Goal: Information Seeking & Learning: Find specific fact

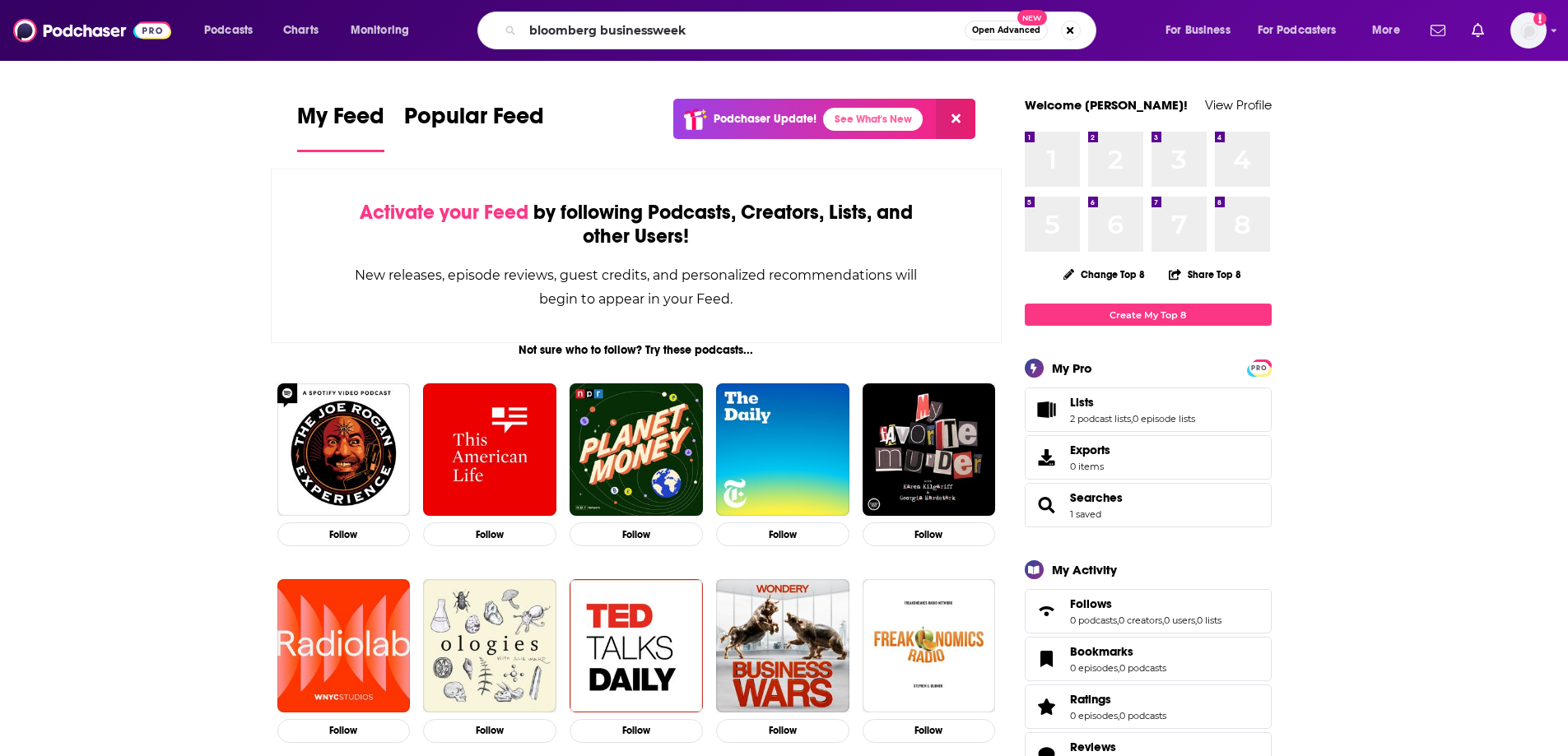
type input "bloomberg businessweek"
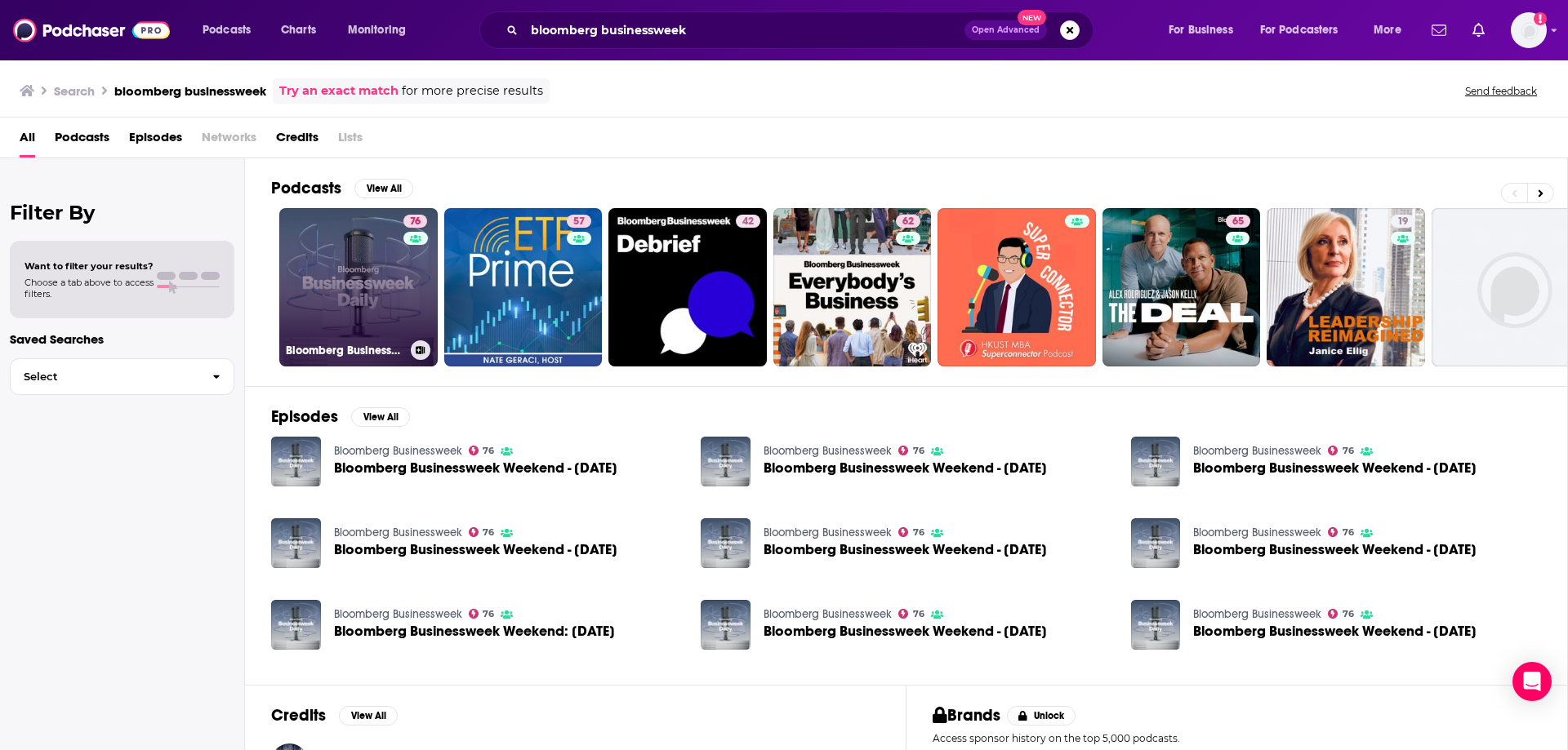
click at [349, 291] on link "76 Bloomberg Businessweek" at bounding box center [359, 287] width 159 height 159
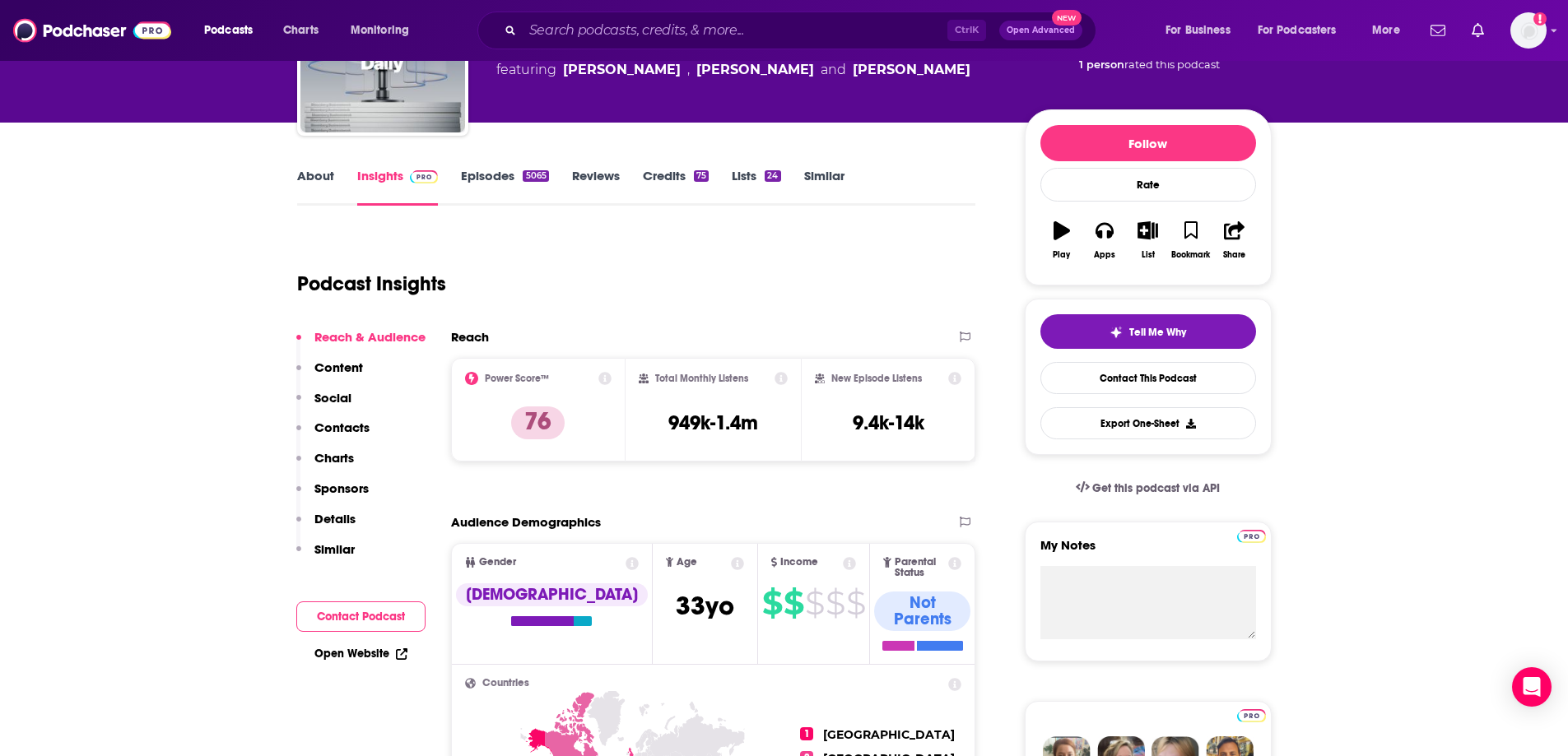
scroll to position [164, 0]
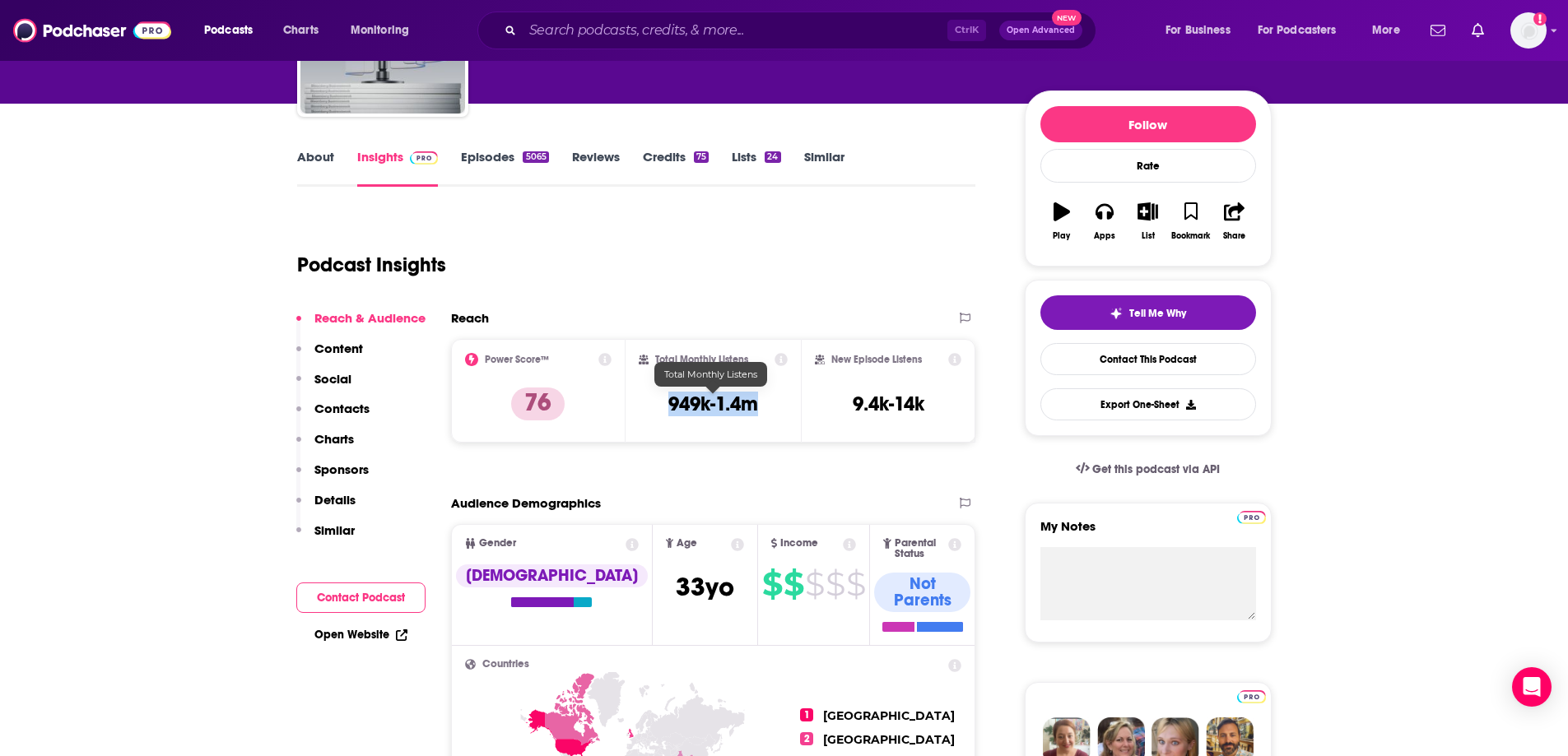
drag, startPoint x: 663, startPoint y: 402, endPoint x: 759, endPoint y: 409, distance: 96.3
click at [759, 409] on div "Total Monthly Listens 949k-1.4m" at bounding box center [714, 390] width 149 height 76
copy h3 "949k-1.4m"
